Goal: Task Accomplishment & Management: Manage account settings

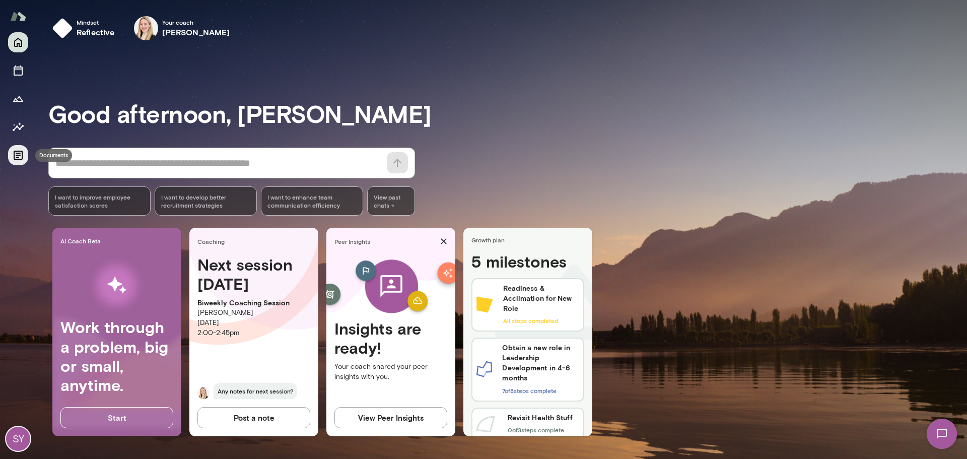
click at [15, 153] on icon "Documents" at bounding box center [18, 155] width 12 height 12
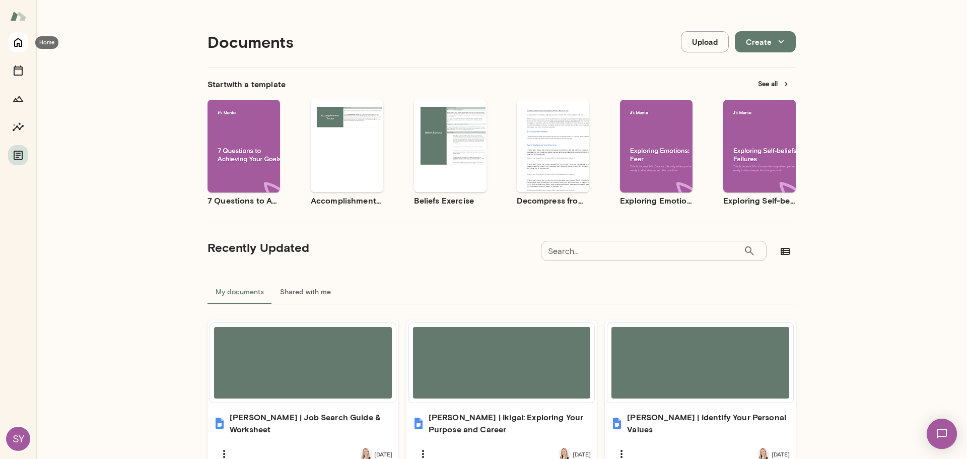
click at [19, 47] on icon "Home" at bounding box center [18, 42] width 12 height 12
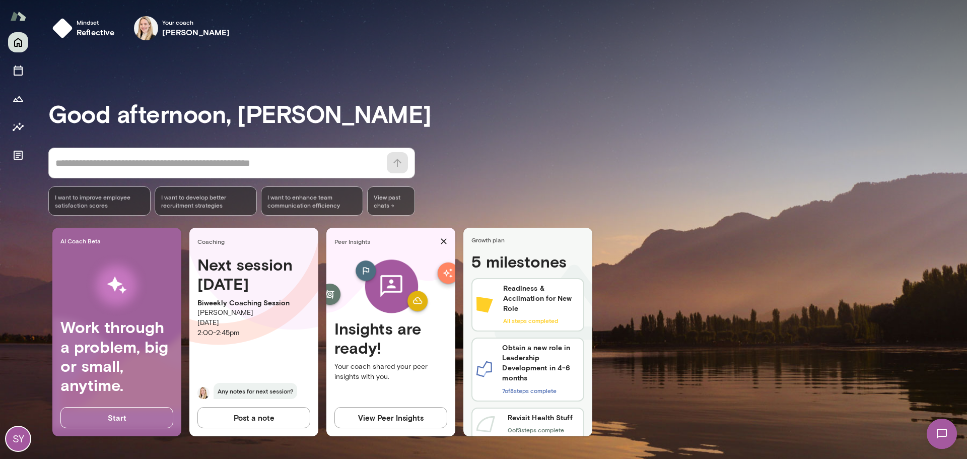
click at [12, 433] on div "SY" at bounding box center [18, 439] width 24 height 24
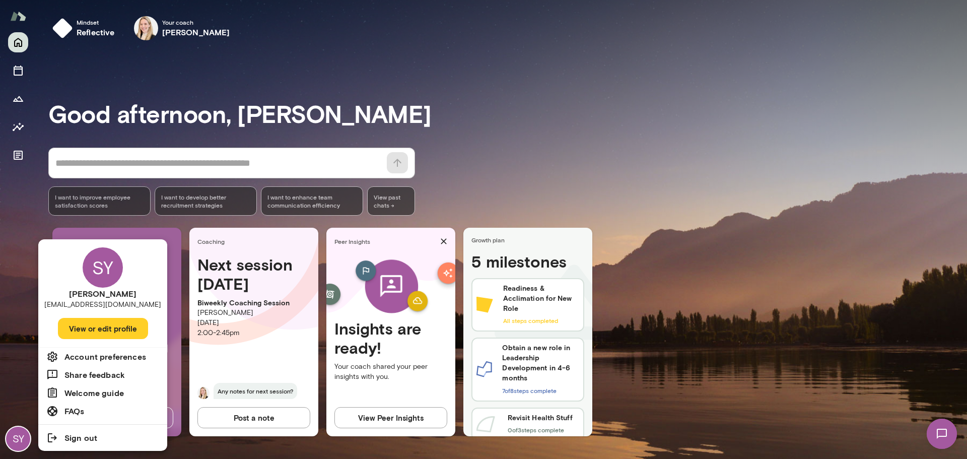
click at [100, 361] on h6 "Account preferences" at bounding box center [105, 357] width 82 height 12
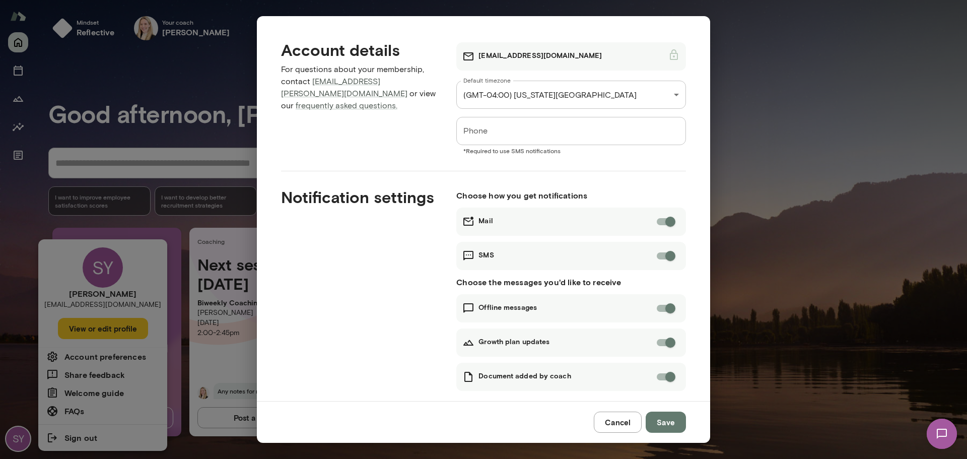
scroll to position [14, 0]
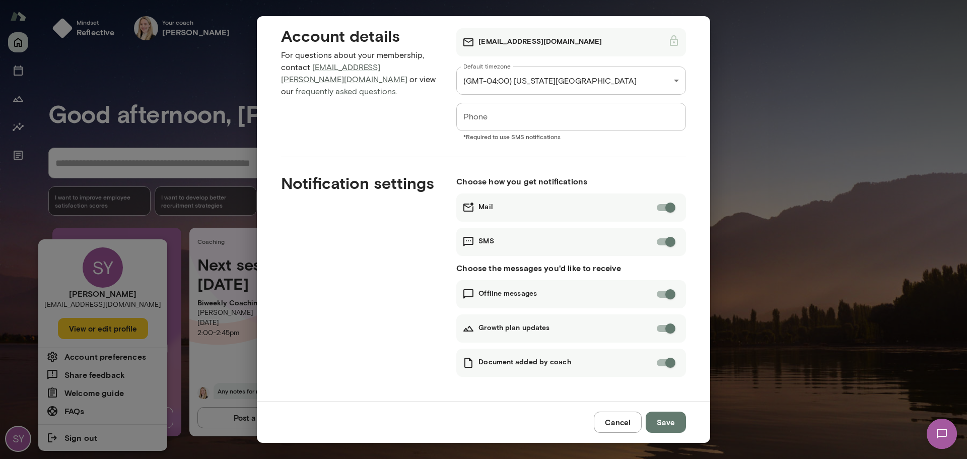
click at [627, 418] on button "Cancel" at bounding box center [618, 422] width 48 height 21
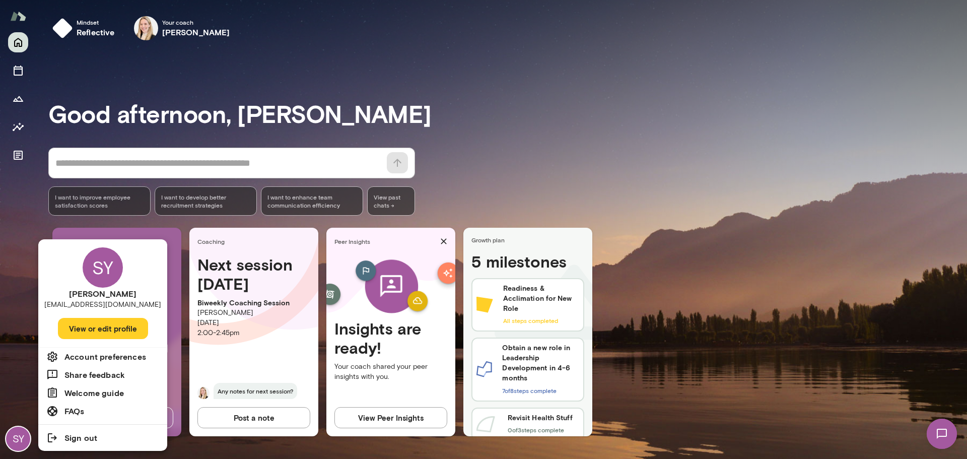
click at [18, 97] on div at bounding box center [483, 229] width 967 height 459
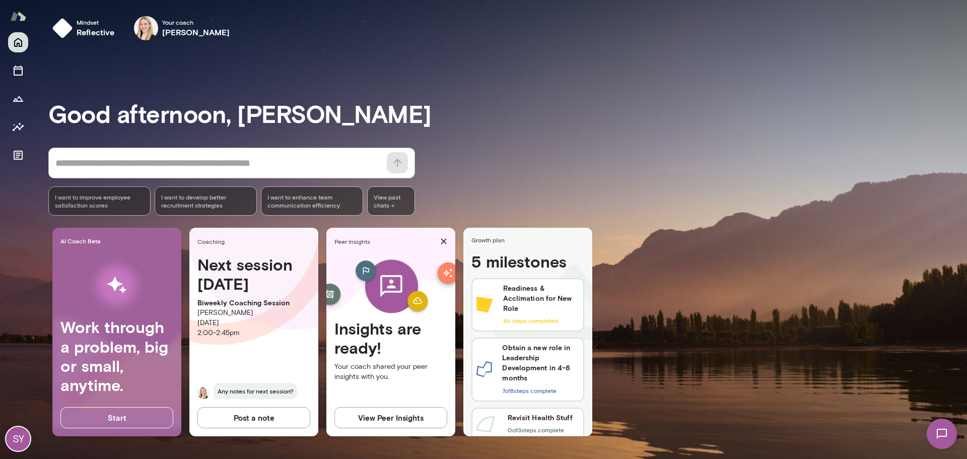
click at [24, 17] on img at bounding box center [18, 16] width 16 height 19
click at [20, 16] on img at bounding box center [18, 16] width 16 height 19
click at [20, 152] on icon "Documents" at bounding box center [18, 155] width 9 height 9
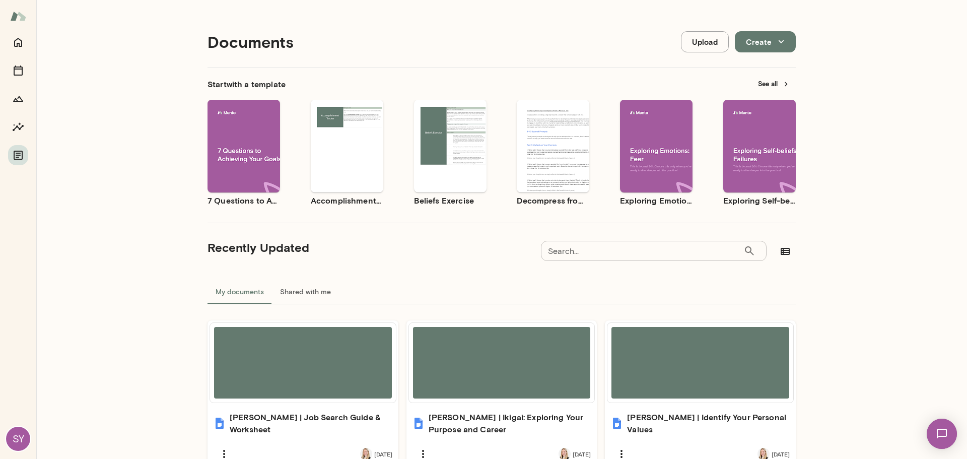
click at [19, 443] on div "SY" at bounding box center [18, 439] width 24 height 24
